Goal: Check status: Check status

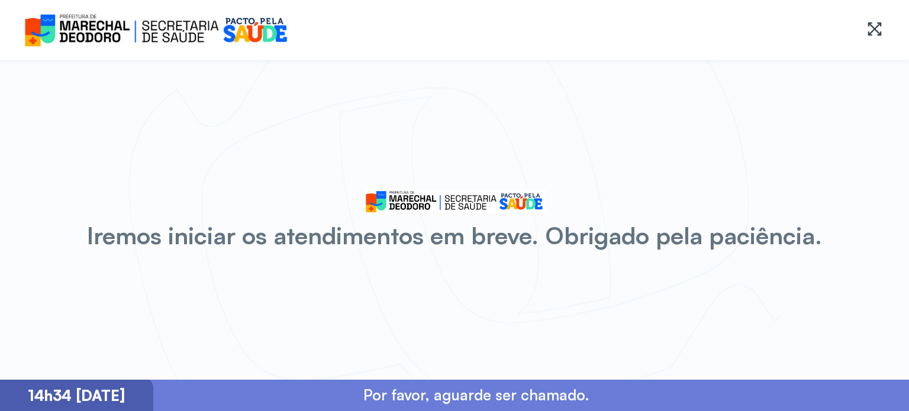
click at [194, 279] on div "Iremos iniciar os atendimentos em breve. Obrigado pela paciência." at bounding box center [454, 220] width 909 height 320
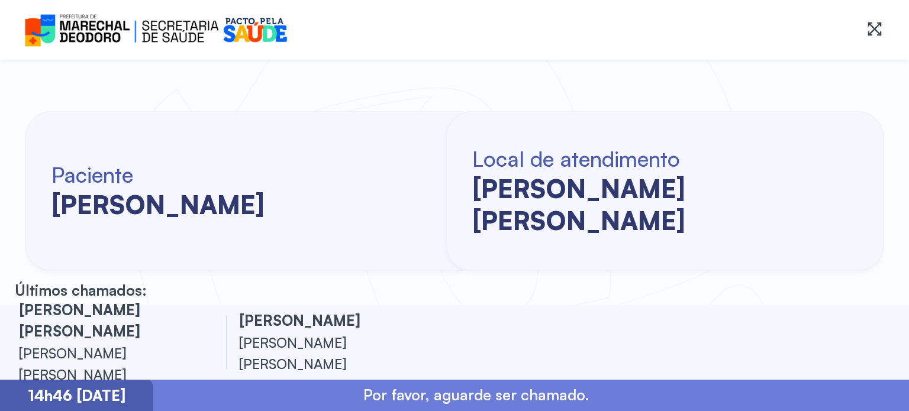
click at [660, 169] on h6 "Local de atendimento" at bounding box center [669, 159] width 394 height 27
click at [568, 113] on div "Local de atendimento karla regina barbosa de lira" at bounding box center [665, 191] width 438 height 160
click at [189, 243] on div "Paciente hariel souza cardoso" at bounding box center [244, 191] width 438 height 160
click at [253, 232] on div "Paciente [PERSON_NAME]" at bounding box center [244, 191] width 438 height 160
